Goal: Information Seeking & Learning: Learn about a topic

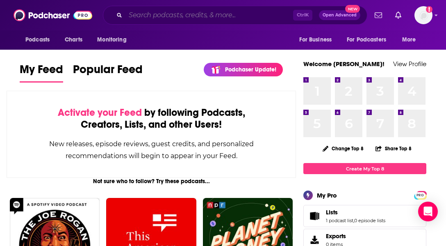
click at [182, 18] on input "Search podcasts, credits, & more..." at bounding box center [209, 15] width 168 height 13
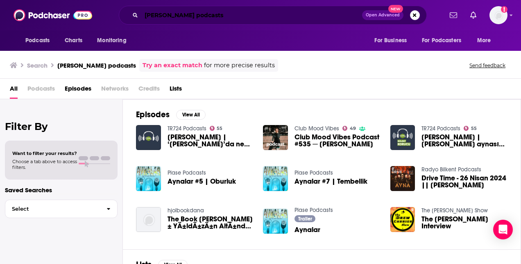
click at [162, 16] on input "[PERSON_NAME] podcasts" at bounding box center [251, 15] width 221 height 13
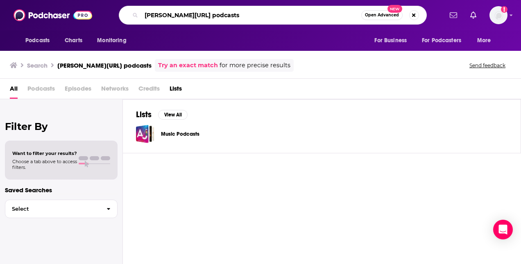
drag, startPoint x: 210, startPoint y: 14, endPoint x: 159, endPoint y: 14, distance: 50.8
click at [159, 14] on input "[PERSON_NAME][URL] podcasts" at bounding box center [251, 15] width 220 height 13
type input "[PERSON_NAME] Insights"
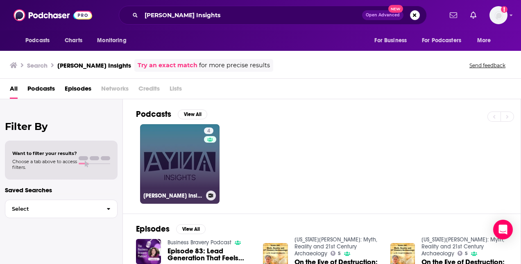
click at [175, 157] on link "4 [PERSON_NAME] Insights" at bounding box center [180, 164] width 80 height 80
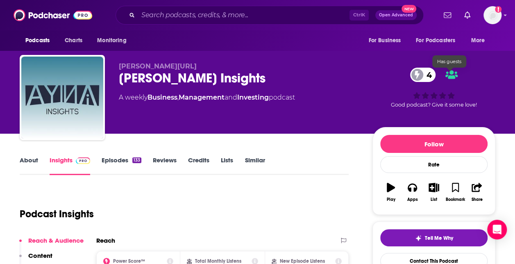
click at [403, 74] on icon at bounding box center [452, 75] width 12 height 10
click at [403, 65] on div "4 Good podcast? Give it some love!" at bounding box center [434, 87] width 123 height 51
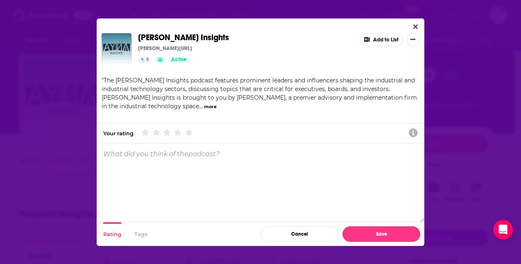
click at [403, 25] on icon "Close" at bounding box center [416, 26] width 5 height 7
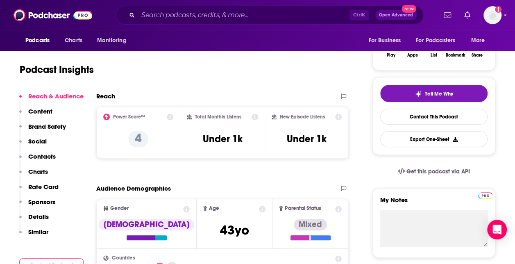
scroll to position [164, 0]
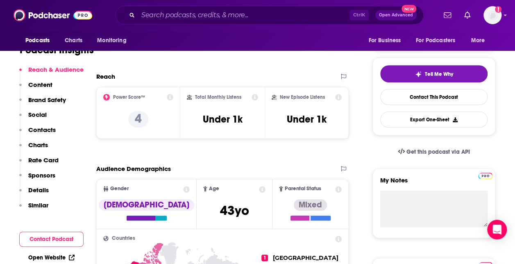
click at [168, 98] on icon at bounding box center [170, 97] width 7 height 7
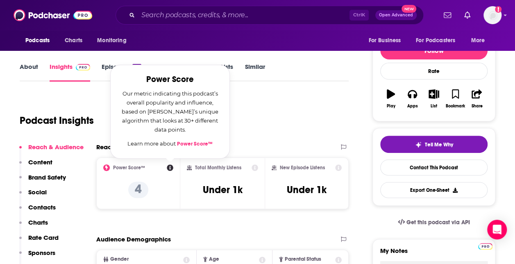
scroll to position [82, 0]
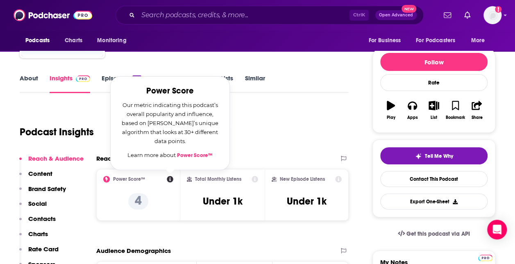
click at [192, 155] on link "Power Score™" at bounding box center [195, 155] width 36 height 7
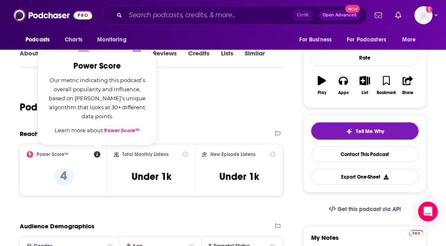
scroll to position [123, 0]
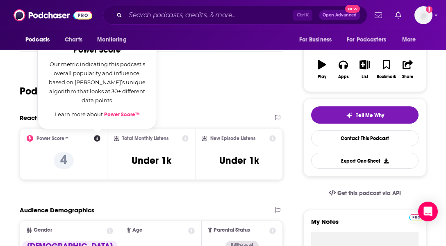
click at [180, 109] on div "Podcast Insights" at bounding box center [151, 89] width 263 height 48
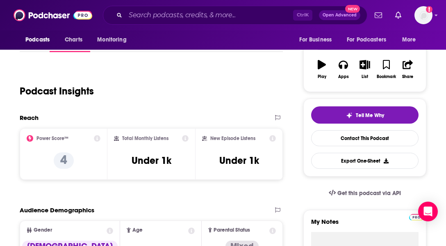
click at [98, 138] on icon at bounding box center [97, 138] width 7 height 7
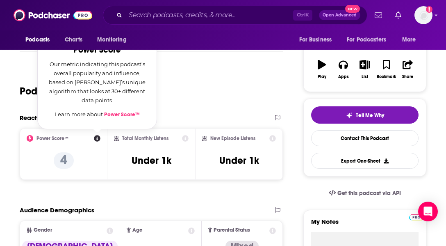
click at [119, 114] on link "Power Score™" at bounding box center [122, 114] width 36 height 7
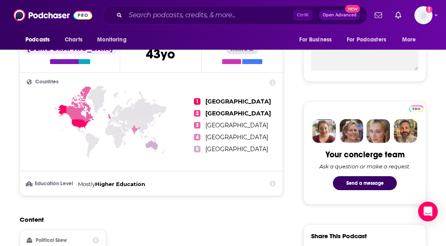
scroll to position [0, 0]
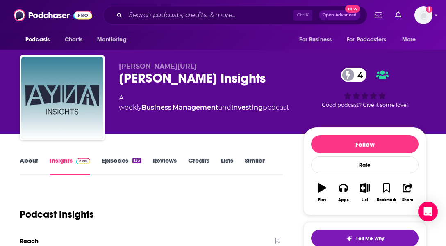
click at [163, 156] on link "Reviews" at bounding box center [165, 165] width 24 height 19
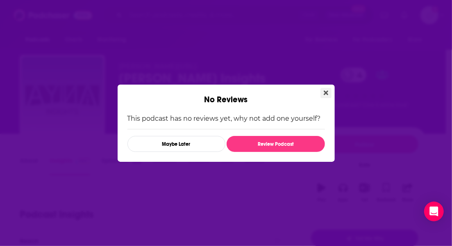
click at [327, 93] on icon "Close" at bounding box center [326, 92] width 5 height 7
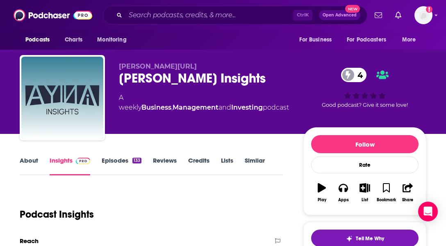
click at [202, 160] on link "Credits" at bounding box center [198, 165] width 21 height 19
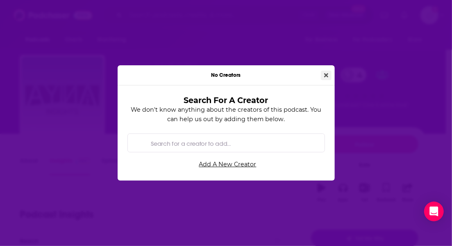
click at [325, 77] on icon "Close" at bounding box center [326, 75] width 4 height 6
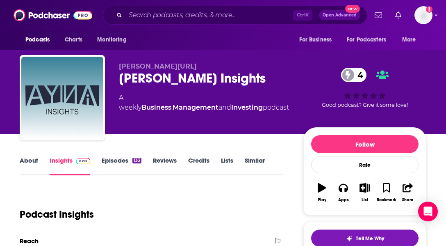
click at [34, 155] on div "About Insights Episodes 133 Reviews Credits Lists Similar" at bounding box center [151, 165] width 263 height 20
click at [31, 159] on link "About" at bounding box center [29, 165] width 18 height 19
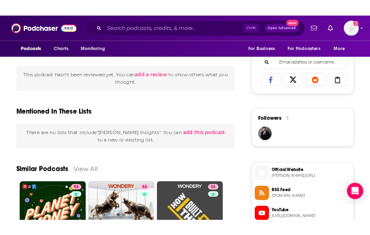
scroll to position [533, 0]
